Goal: Book appointment/travel/reservation

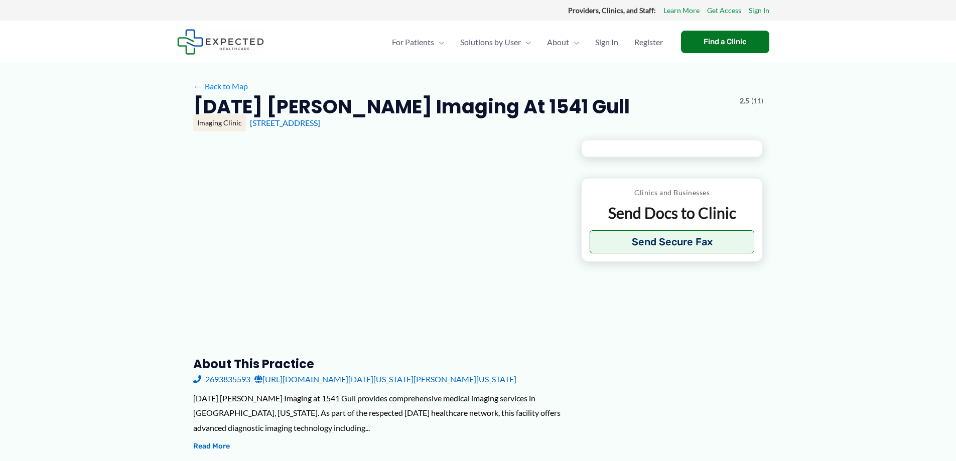
type input "**********"
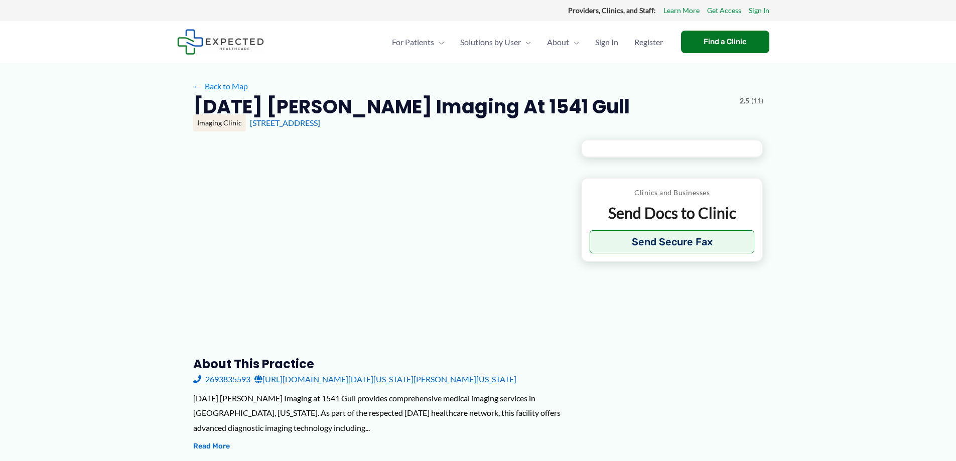
type input "**********"
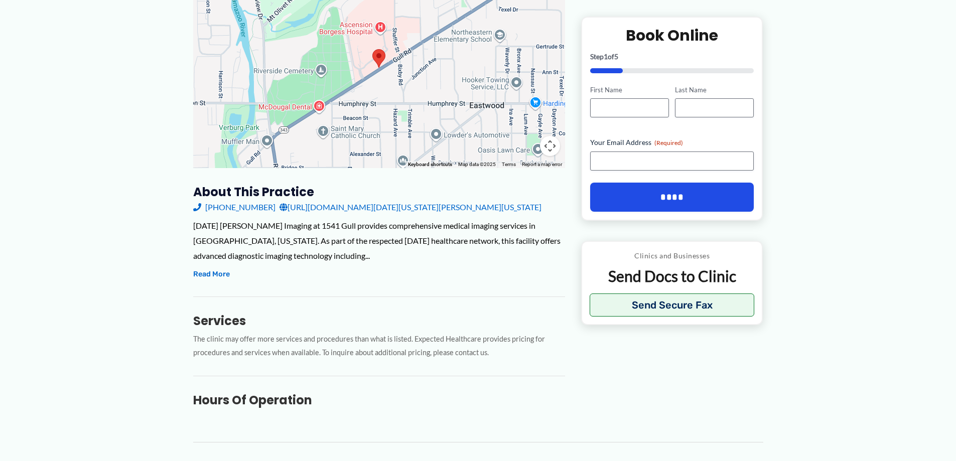
scroll to position [201, 0]
